Goal: Find specific page/section: Find specific page/section

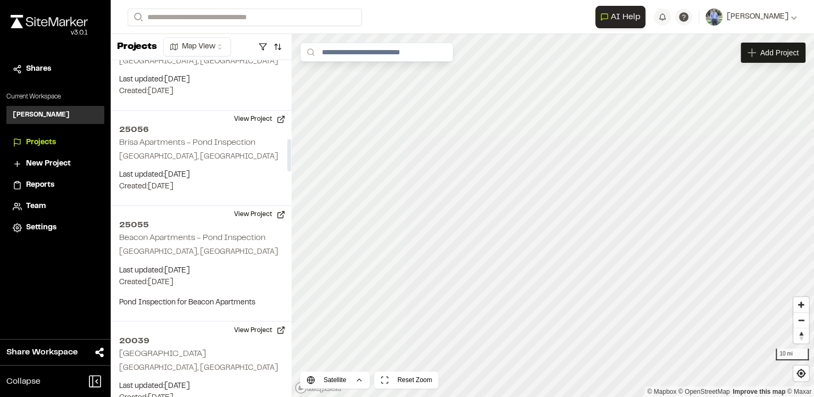
scroll to position [809, 0]
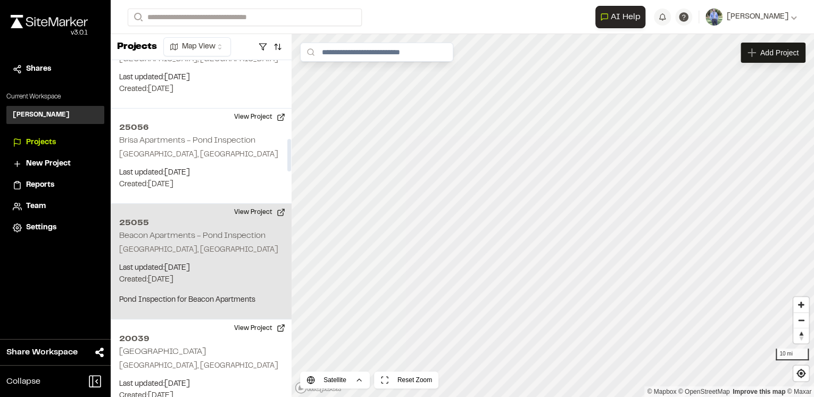
click at [217, 264] on p "Last updated: Aug 19, 2025" at bounding box center [201, 268] width 164 height 12
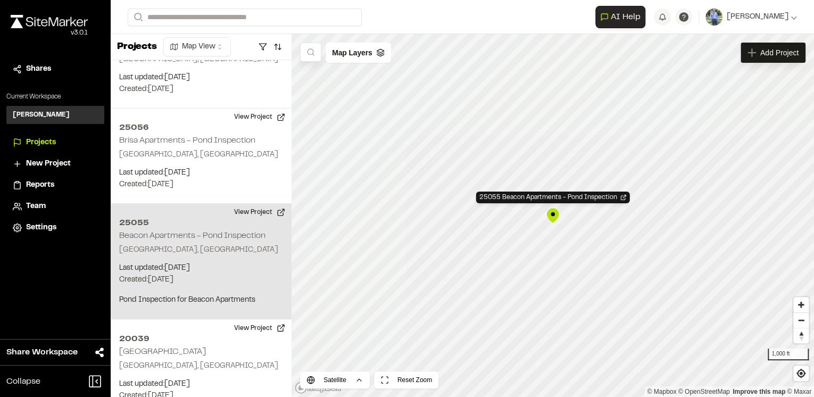
click at [551, 216] on div "25055 Beacon Apartments - Pond Inspection" at bounding box center [553, 215] width 16 height 16
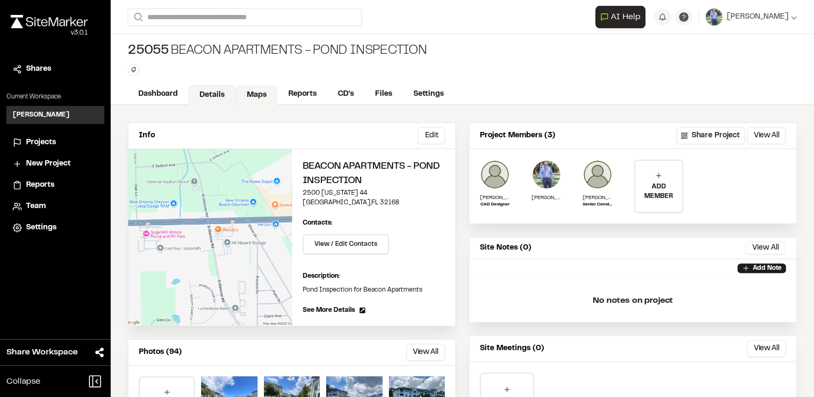
click at [249, 96] on link "Maps" at bounding box center [257, 95] width 42 height 20
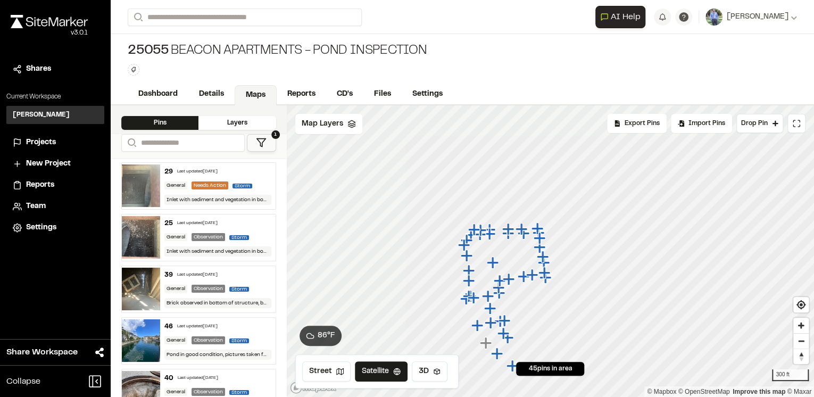
click at [524, 279] on icon "Map marker" at bounding box center [523, 276] width 12 height 12
